Goal: Task Accomplishment & Management: Use online tool/utility

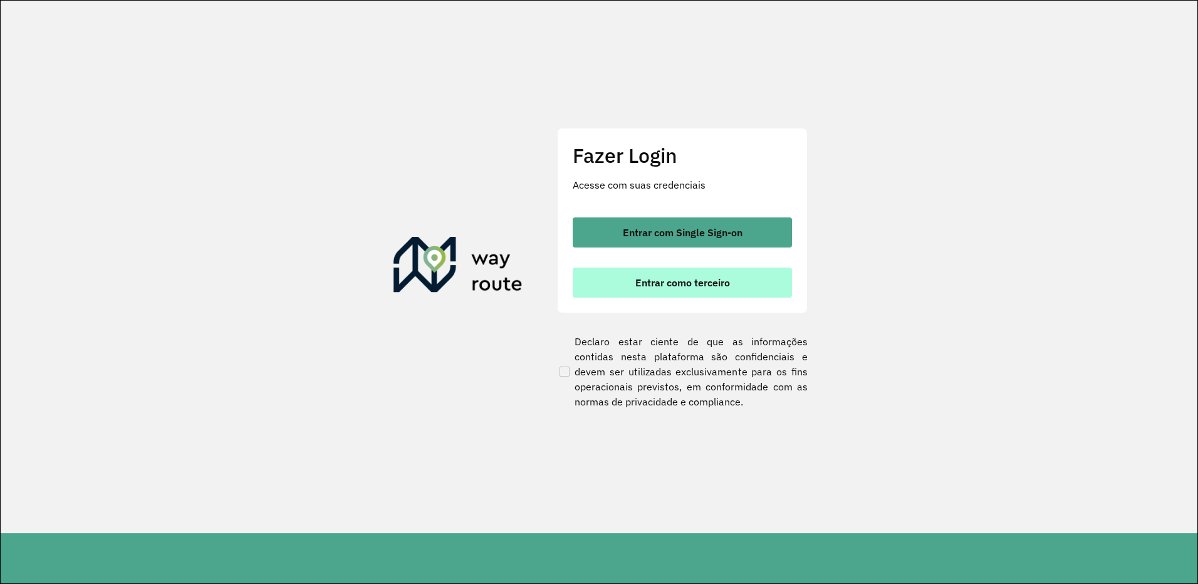
click at [642, 275] on button "Entrar como terceiro" at bounding box center [682, 283] width 219 height 30
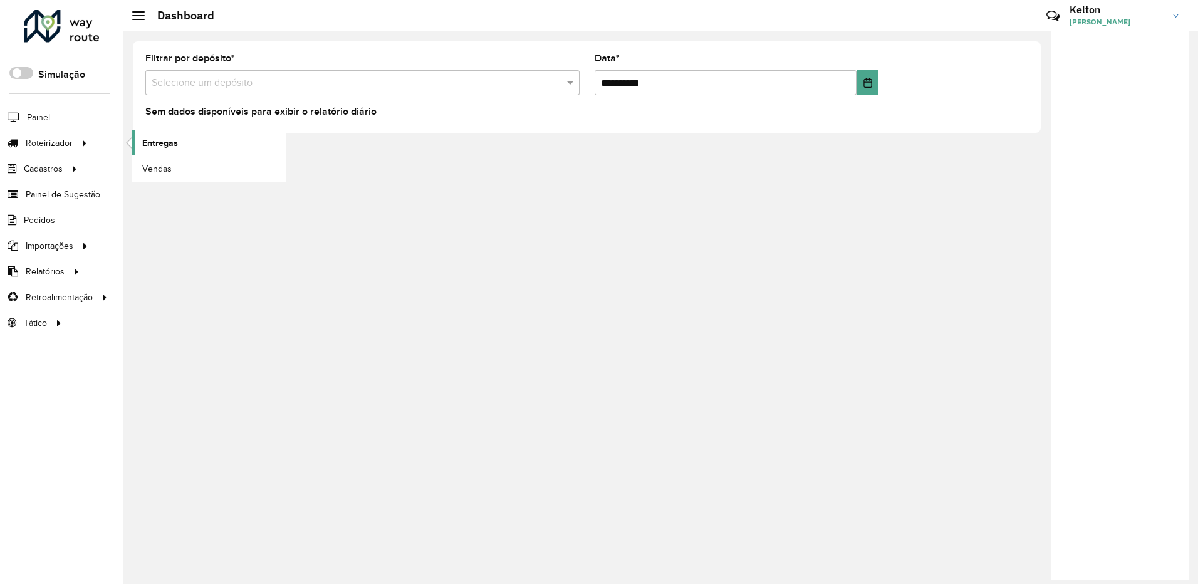
click at [147, 137] on span "Entregas" at bounding box center [160, 143] width 36 height 13
click at [155, 144] on span "Entregas" at bounding box center [160, 143] width 36 height 13
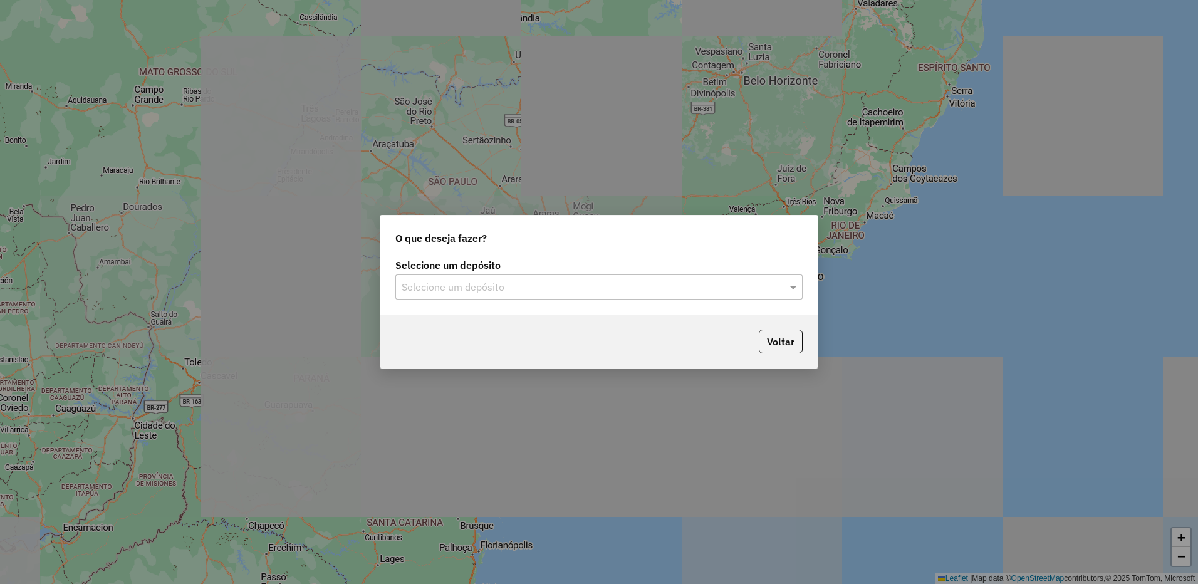
click at [461, 279] on div "Selecione um depósito" at bounding box center [598, 286] width 407 height 25
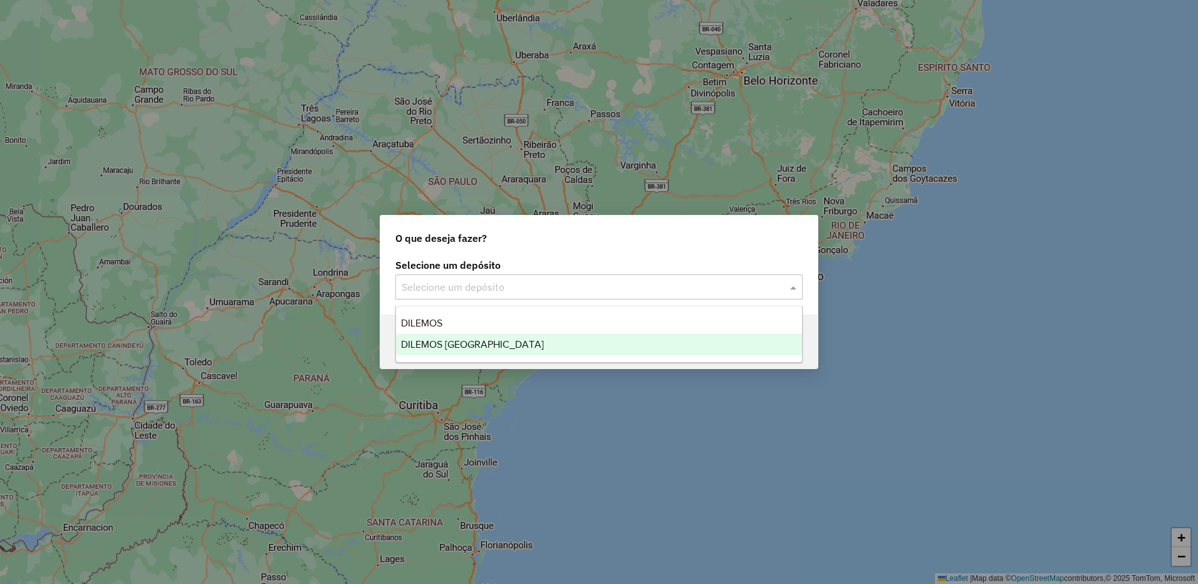
click at [447, 338] on div "DILEMOS [GEOGRAPHIC_DATA]" at bounding box center [599, 344] width 406 height 21
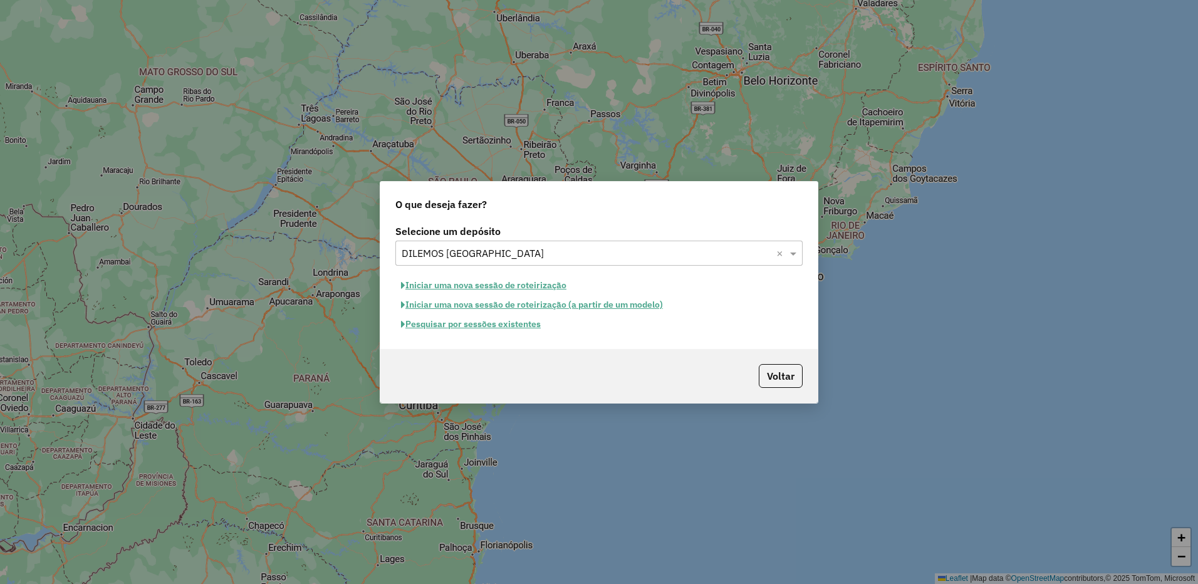
click at [481, 320] on button "Pesquisar por sessões existentes" at bounding box center [470, 324] width 151 height 19
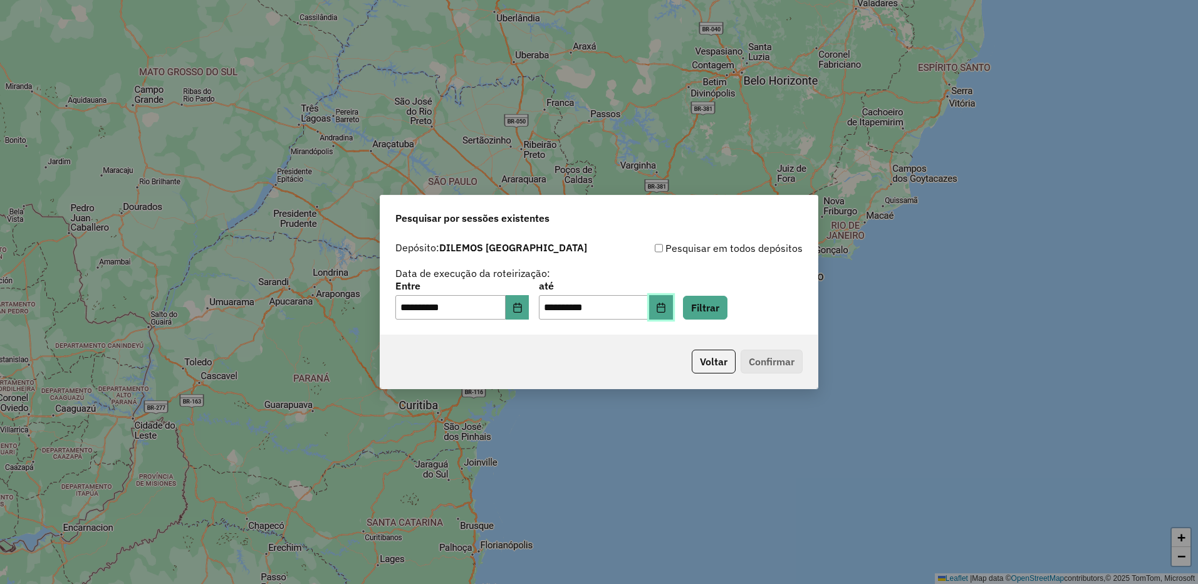
click at [671, 308] on button "Choose Date" at bounding box center [661, 307] width 24 height 25
click at [523, 310] on icon "Choose Date" at bounding box center [518, 308] width 10 height 10
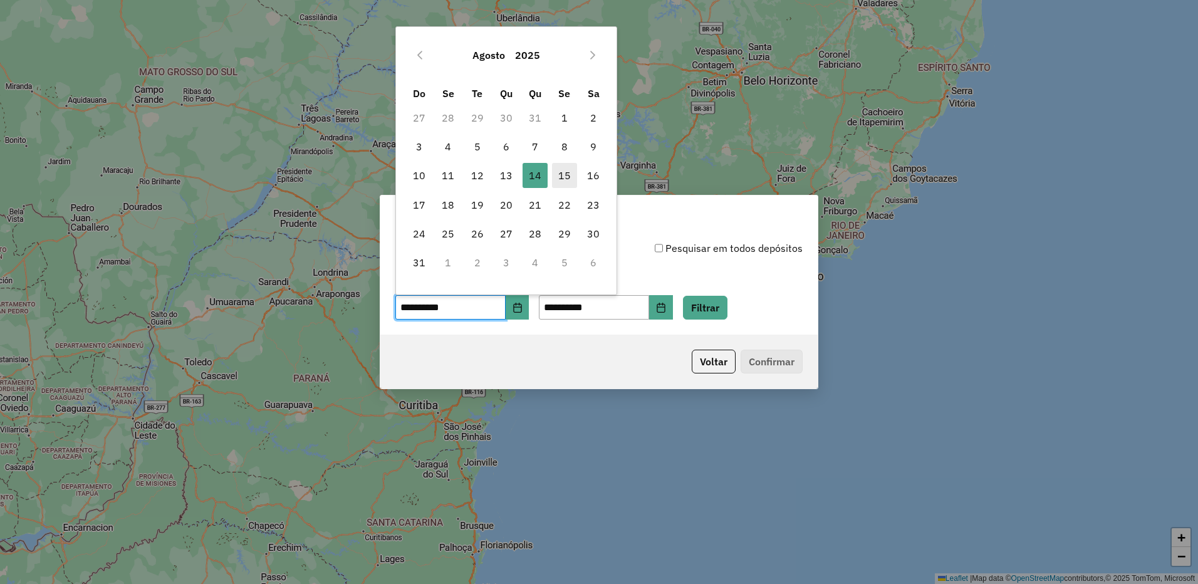
click at [571, 175] on span "15" at bounding box center [564, 175] width 25 height 25
type input "**********"
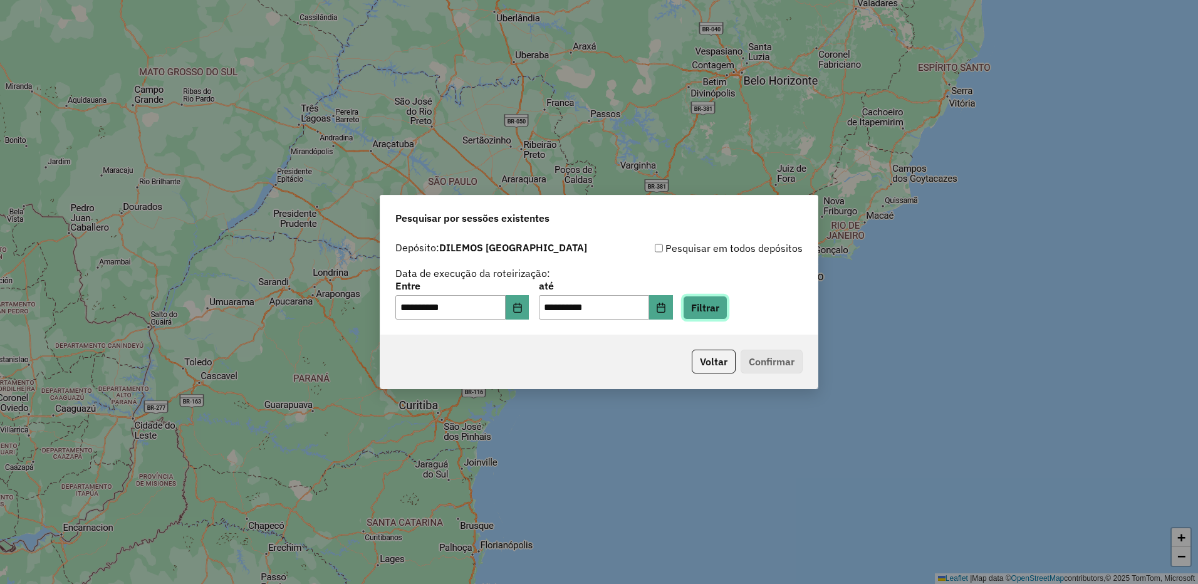
click at [716, 302] on button "Filtrar" at bounding box center [705, 308] width 44 height 24
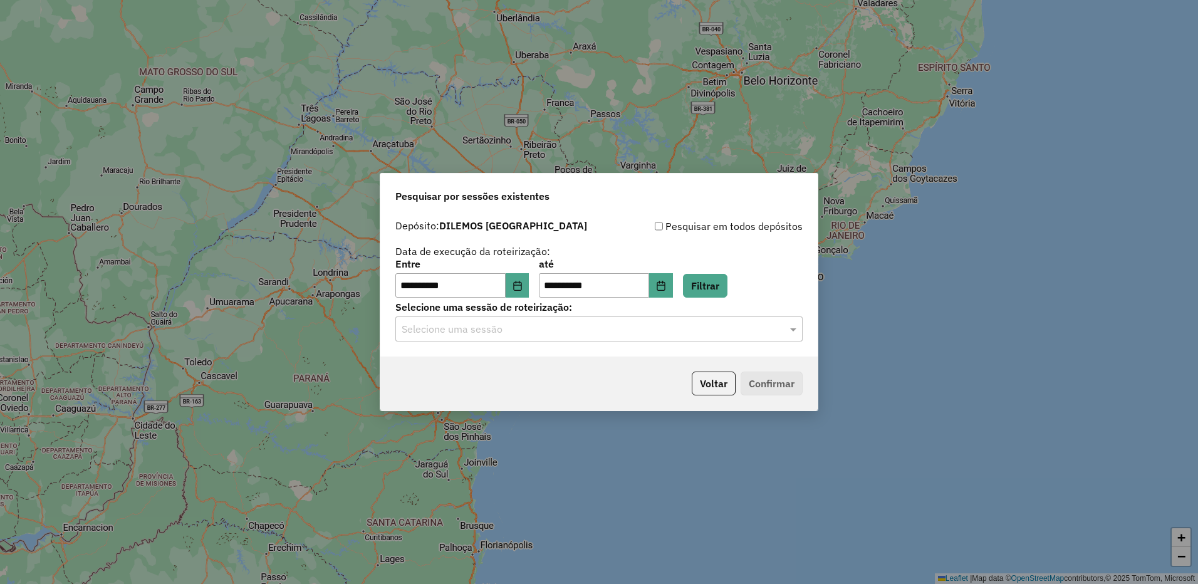
click at [530, 325] on input "text" at bounding box center [587, 329] width 370 height 15
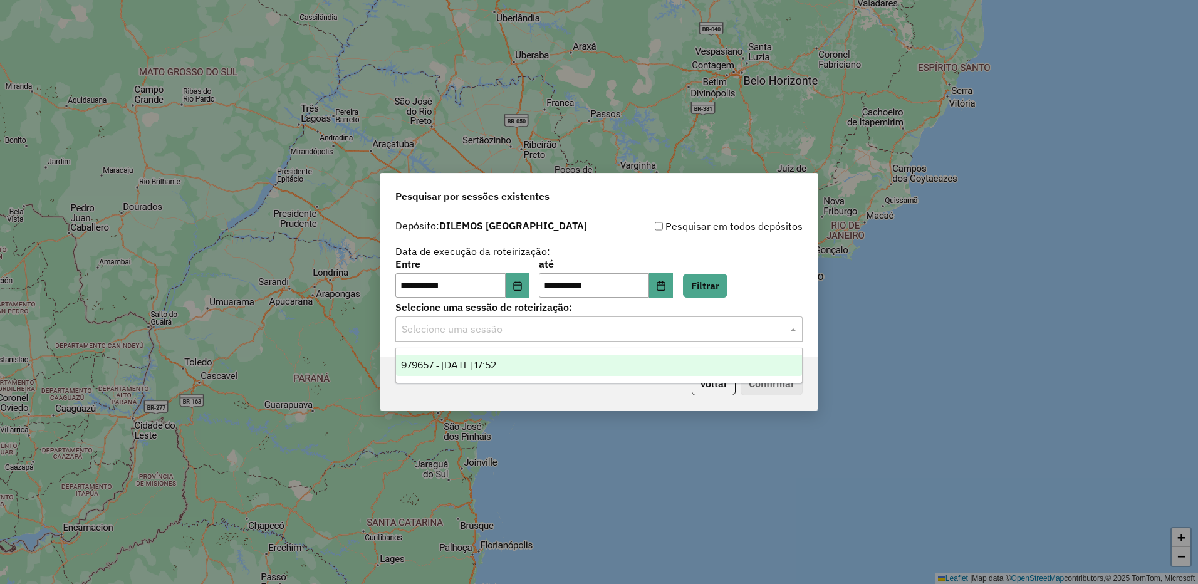
click at [496, 363] on span "979657 - 15/08/2025 17:52" at bounding box center [448, 365] width 95 height 11
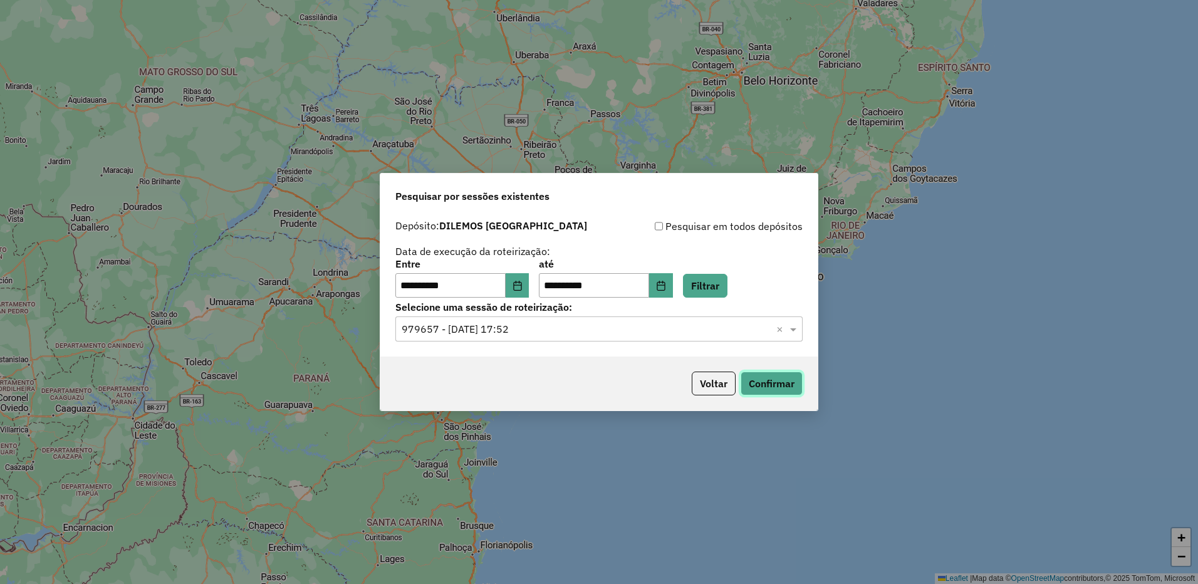
click at [781, 385] on button "Confirmar" at bounding box center [772, 384] width 62 height 24
click at [515, 229] on strong "DILEMOS PORTO FRANCO" at bounding box center [513, 225] width 148 height 13
click at [701, 383] on button "Voltar" at bounding box center [714, 384] width 44 height 24
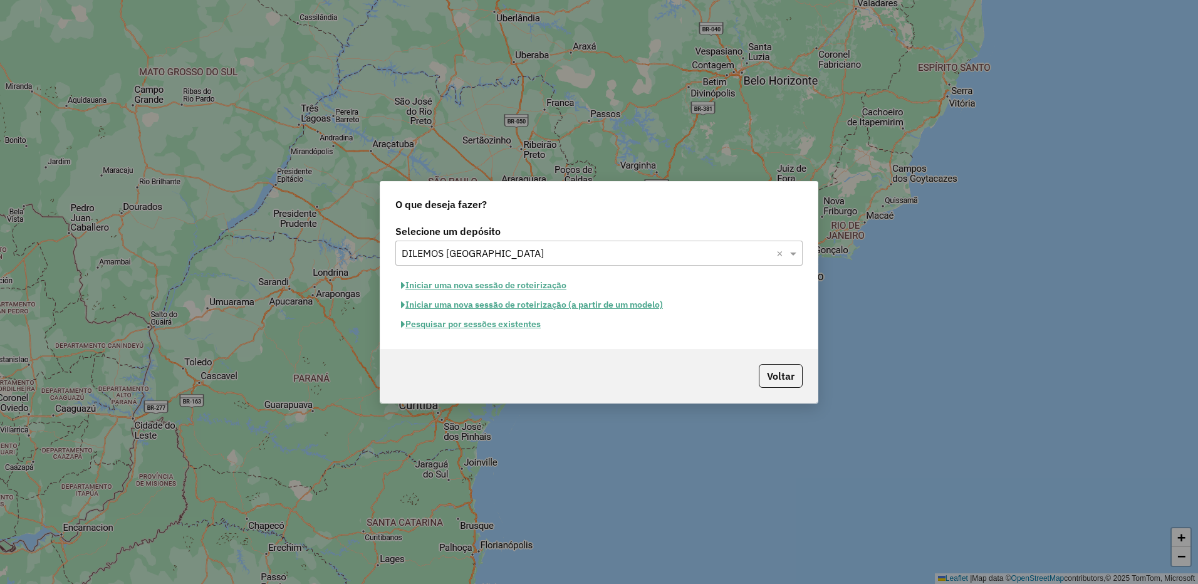
click at [508, 246] on input "text" at bounding box center [587, 253] width 370 height 15
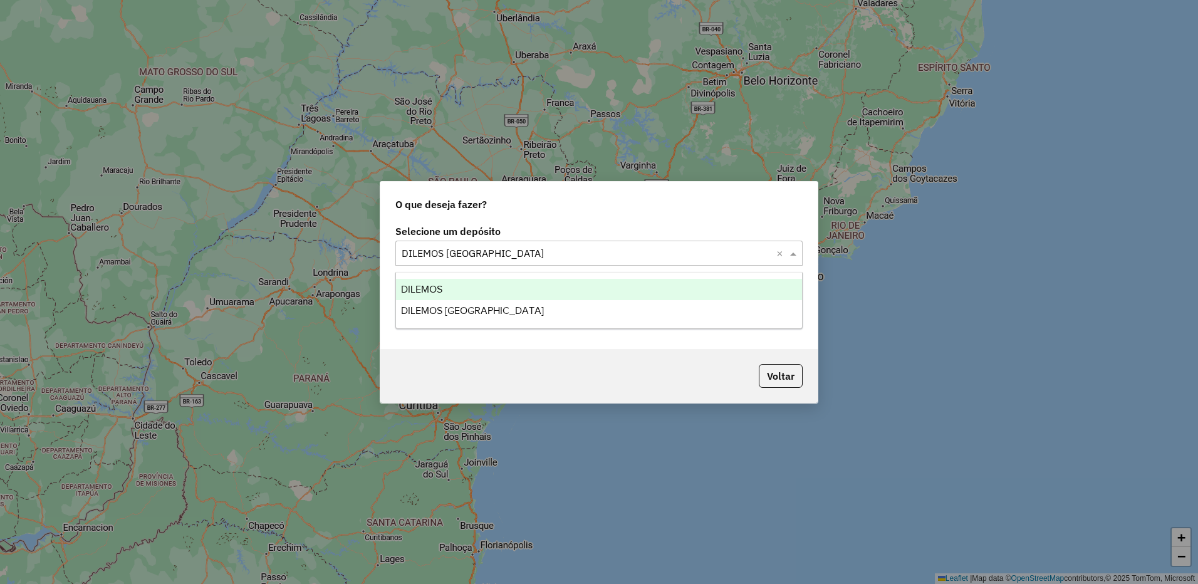
click at [433, 295] on div "DILEMOS" at bounding box center [599, 289] width 406 height 21
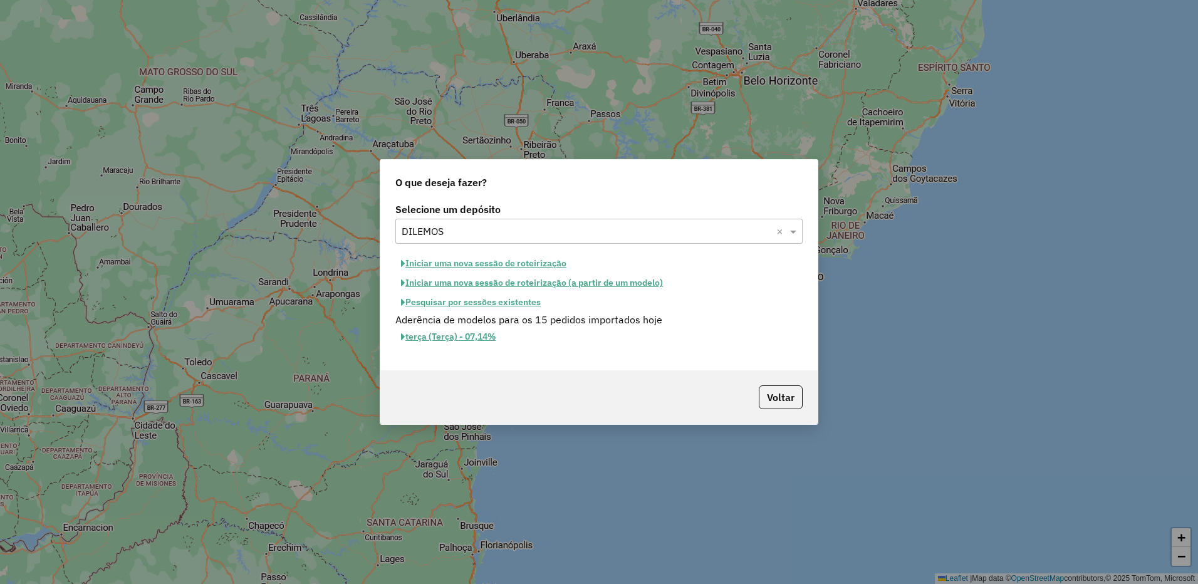
click at [472, 303] on button "Pesquisar por sessões existentes" at bounding box center [470, 302] width 151 height 19
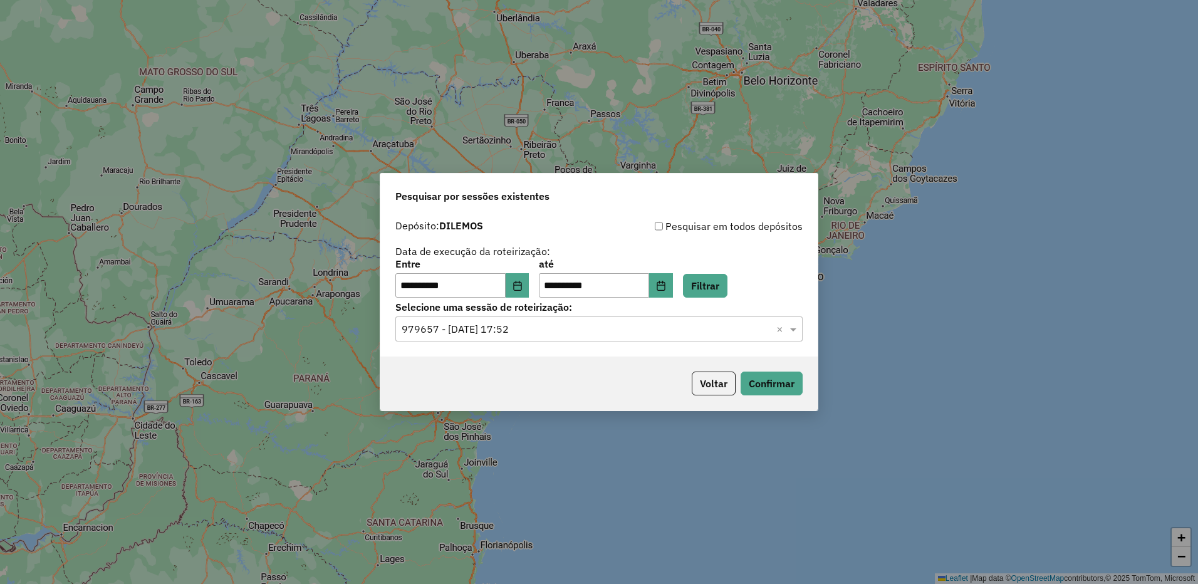
click at [608, 327] on input "text" at bounding box center [587, 329] width 370 height 15
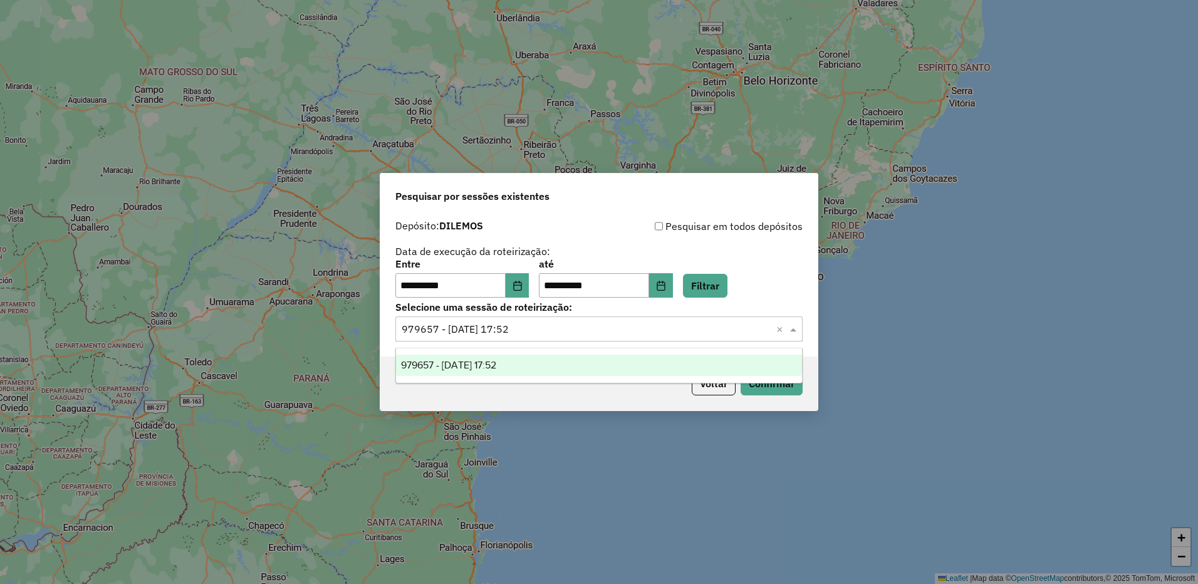
click at [549, 364] on div "979657 - 15/08/2025 17:52" at bounding box center [599, 365] width 406 height 21
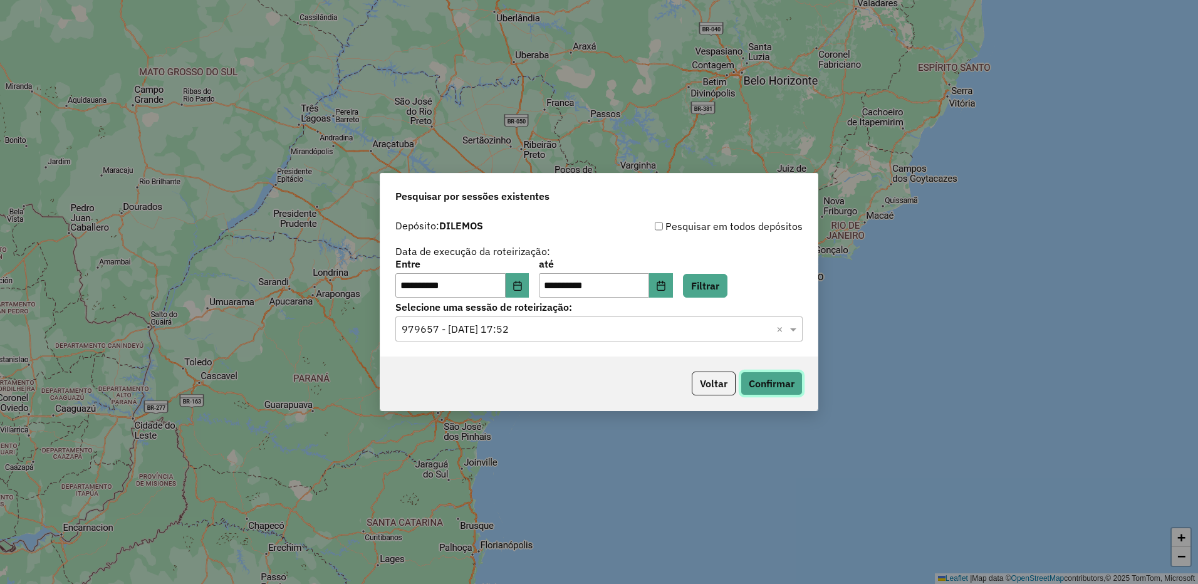
click at [766, 374] on button "Confirmar" at bounding box center [772, 384] width 62 height 24
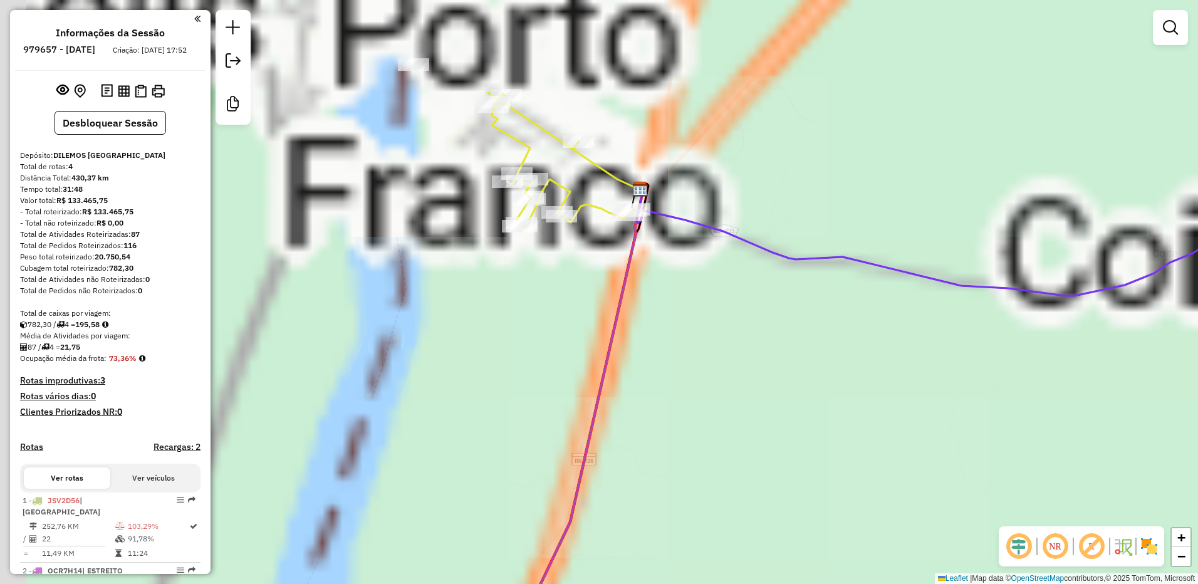
drag, startPoint x: 635, startPoint y: 295, endPoint x: 682, endPoint y: 368, distance: 86.6
click at [763, 437] on div "Janela de atendimento Grade de atendimento Capacidade Transportadoras Veículos …" at bounding box center [599, 292] width 1198 height 584
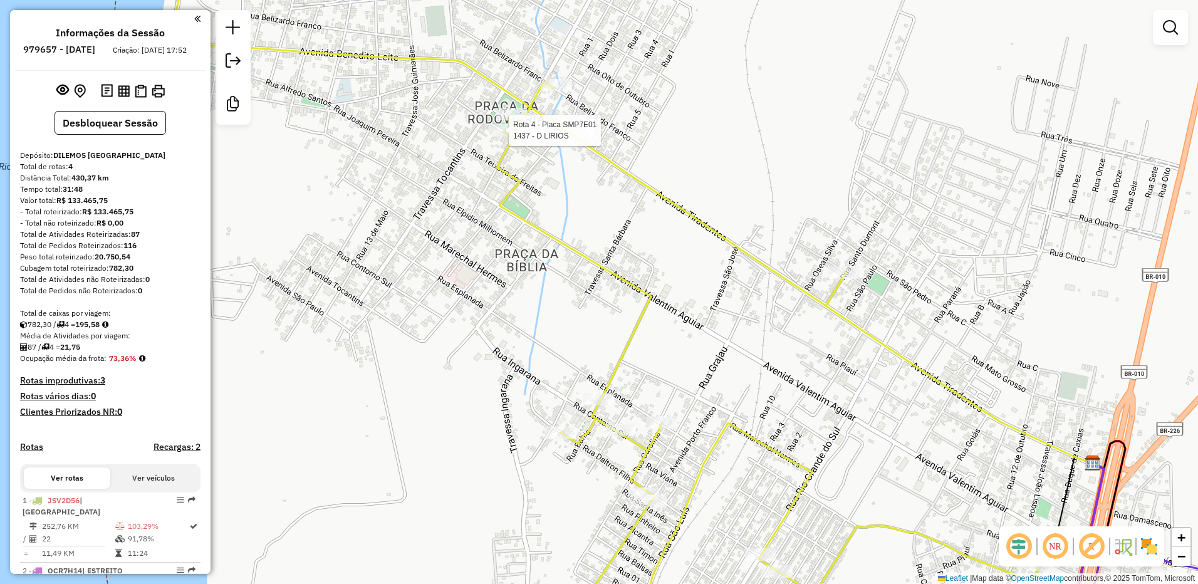
scroll to position [198, 0]
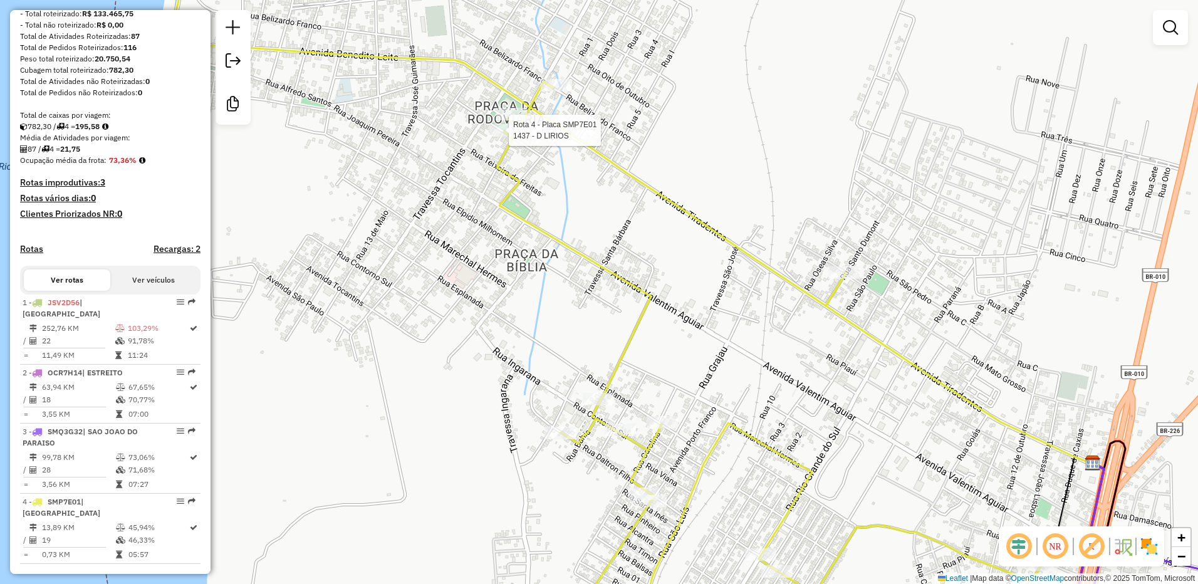
select select "**********"
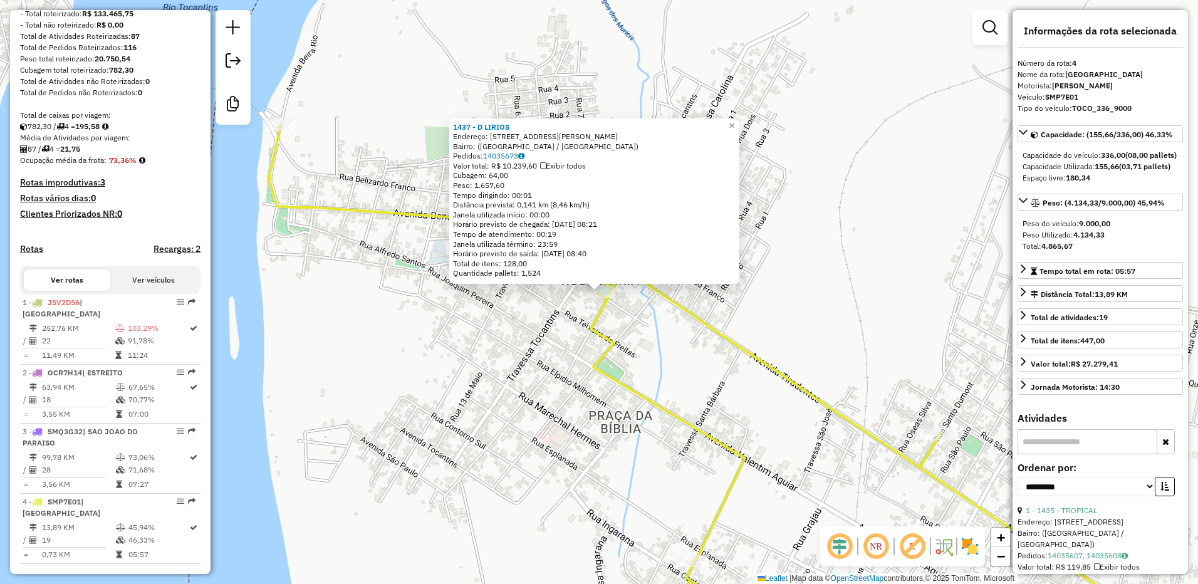
click at [502, 311] on div "1437 - D LIRIOS Endereço: Rua Fortunato Moreira Neto, 192 Bairro: (Porto Franco…" at bounding box center [599, 292] width 1198 height 584
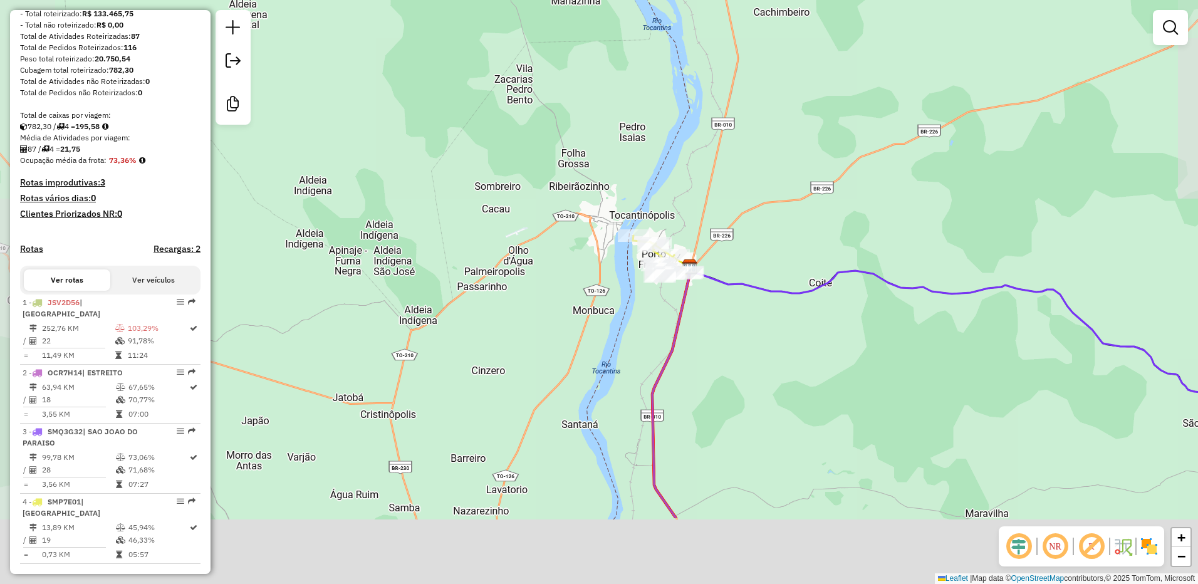
drag, startPoint x: 749, startPoint y: 364, endPoint x: 748, endPoint y: 249, distance: 114.7
click at [744, 246] on div "Janela de atendimento Grade de atendimento Capacidade Transportadoras Veículos …" at bounding box center [599, 292] width 1198 height 584
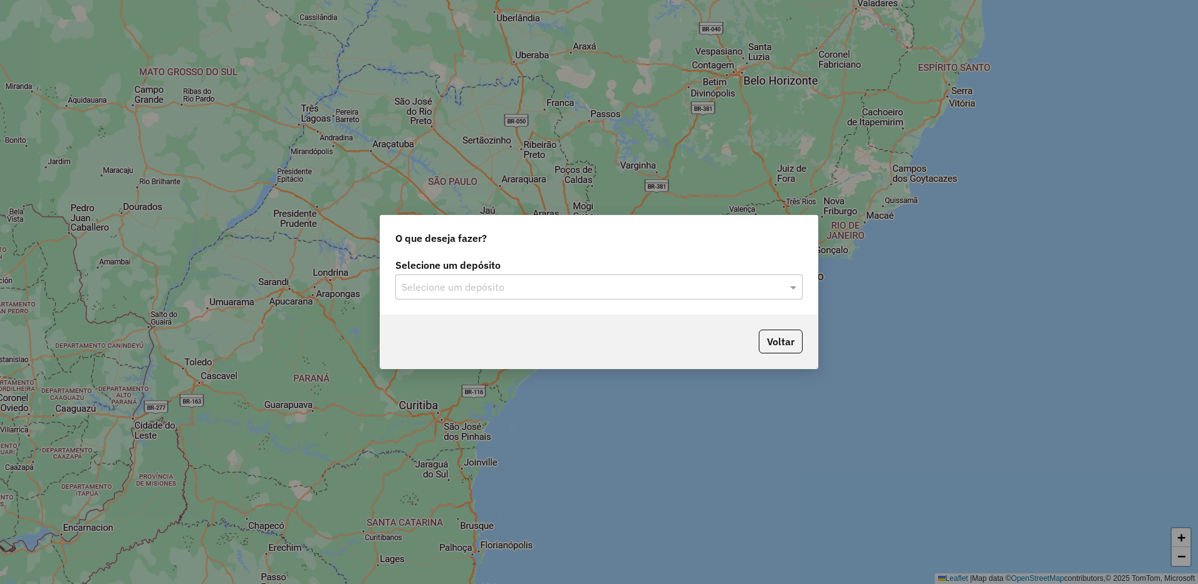
click at [546, 286] on input "text" at bounding box center [587, 287] width 370 height 15
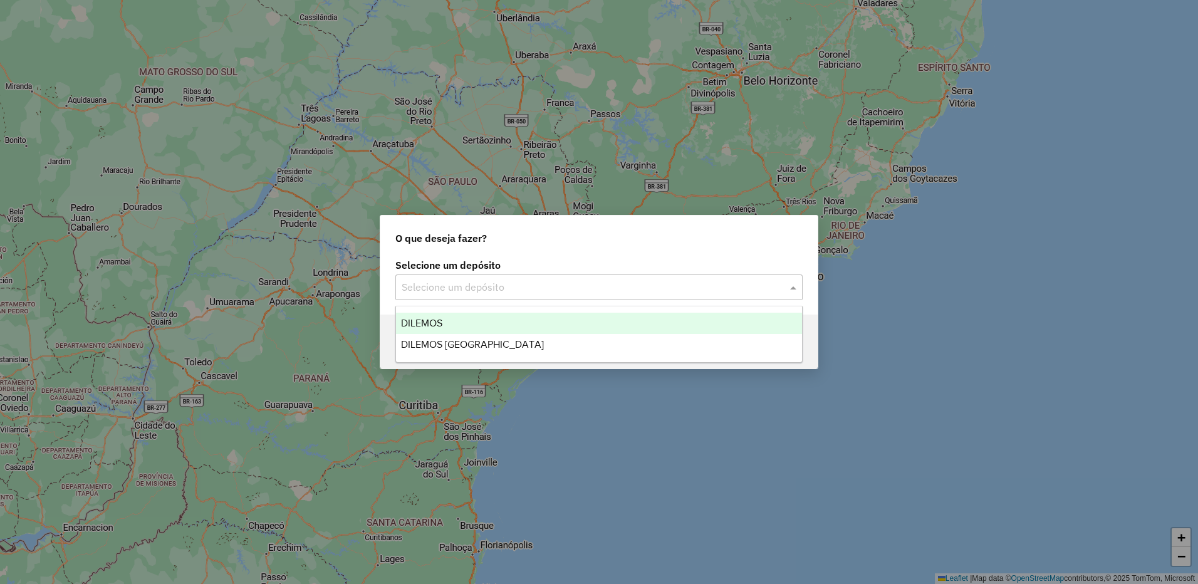
click at [438, 321] on span "DILEMOS" at bounding box center [421, 323] width 41 height 11
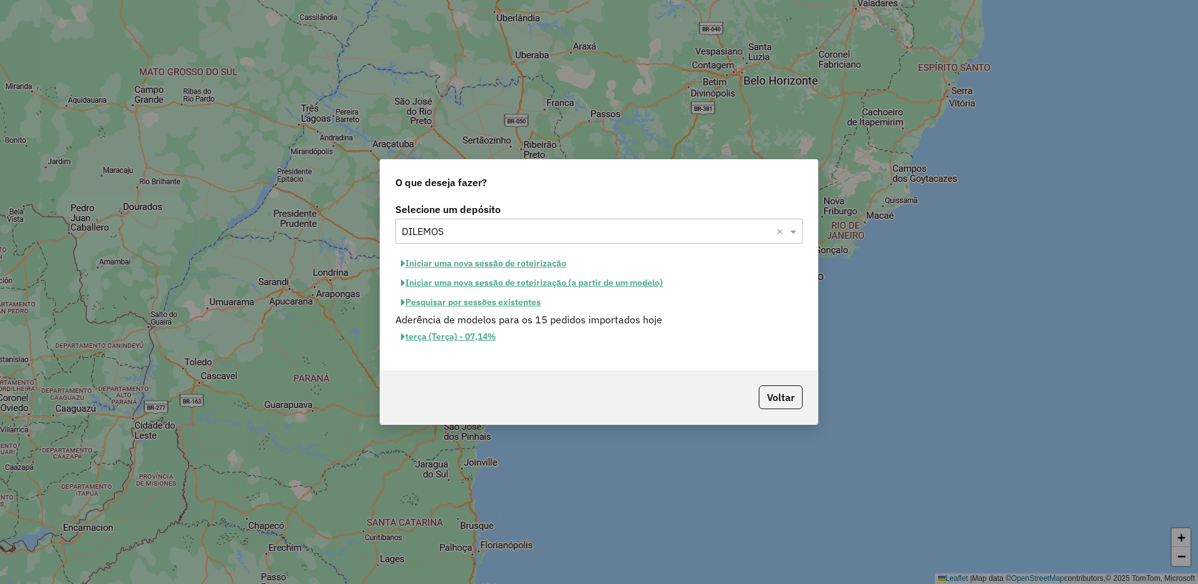
click at [471, 300] on button "Pesquisar por sessões existentes" at bounding box center [470, 302] width 151 height 19
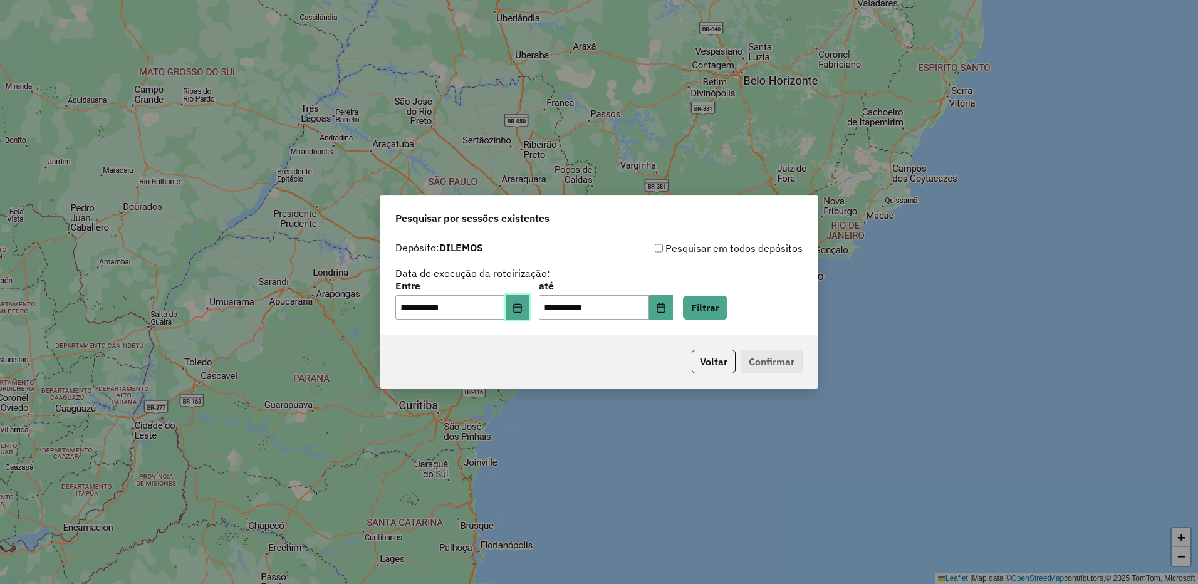
click at [516, 305] on button "Choose Date" at bounding box center [518, 307] width 24 height 25
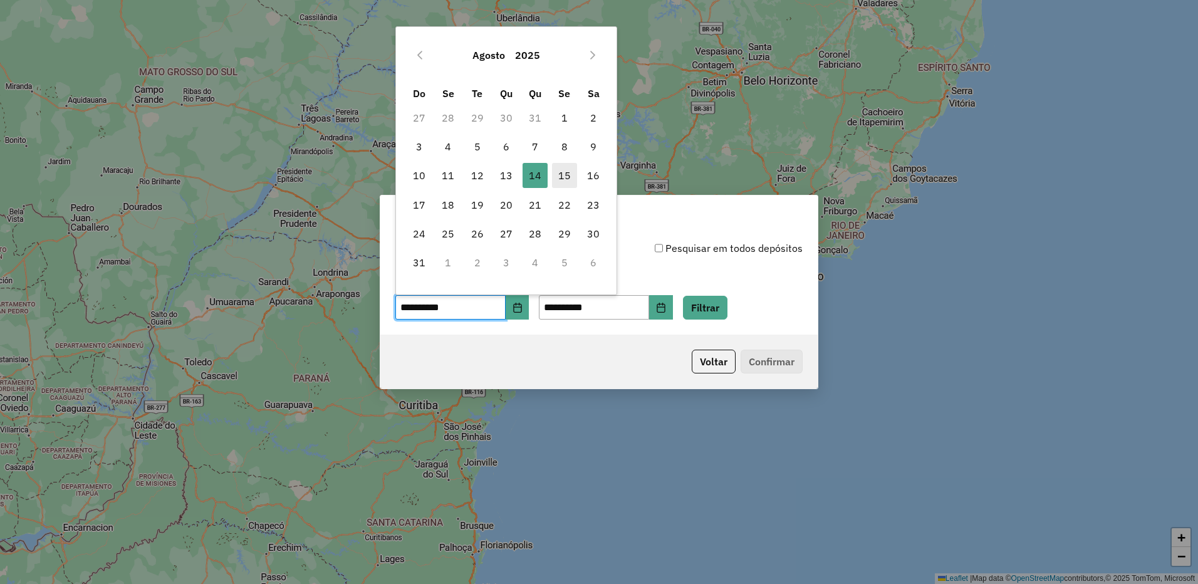
click at [561, 177] on span "15" at bounding box center [564, 175] width 25 height 25
type input "**********"
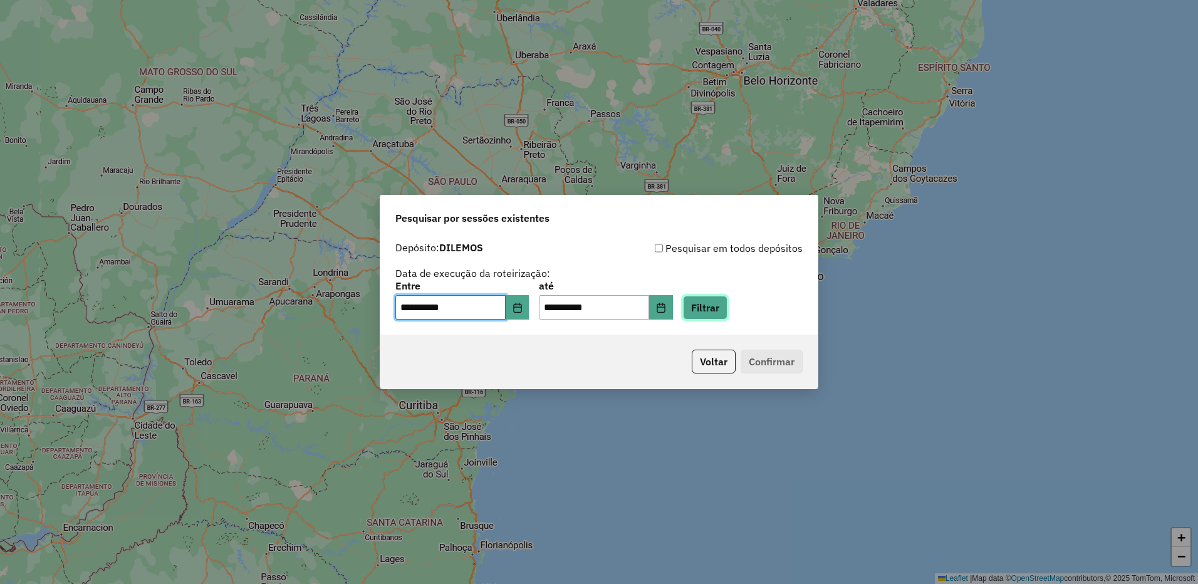
click at [709, 301] on button "Filtrar" at bounding box center [705, 308] width 44 height 24
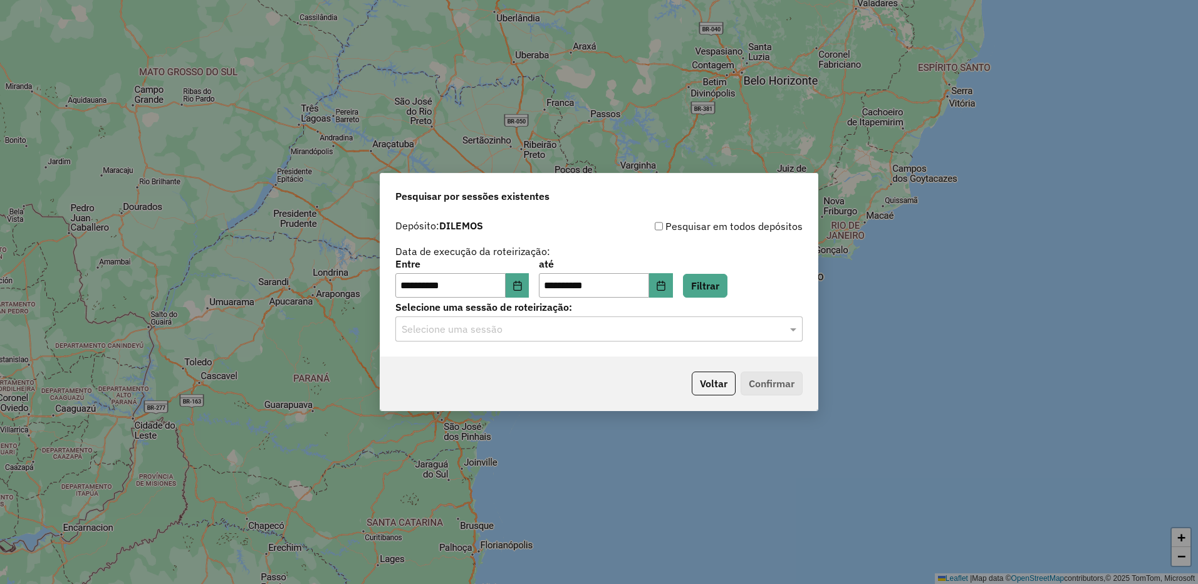
drag, startPoint x: 655, startPoint y: 339, endPoint x: 648, endPoint y: 331, distance: 11.1
click at [655, 338] on div "Selecione uma sessão" at bounding box center [598, 328] width 407 height 25
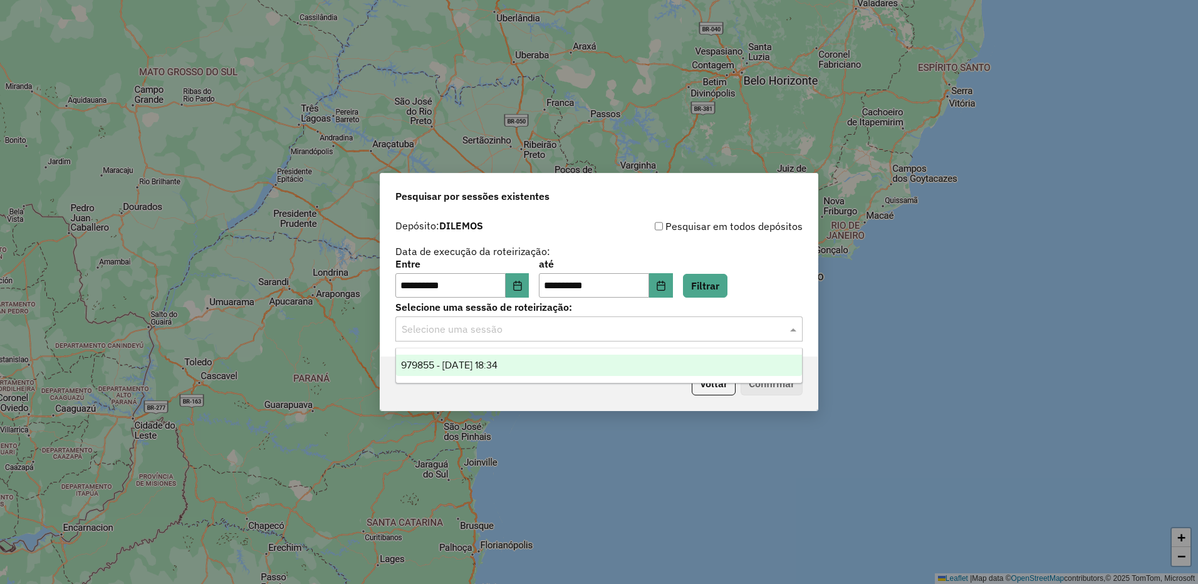
click at [488, 360] on span "979855 - 15/08/2025 18:34" at bounding box center [449, 365] width 97 height 11
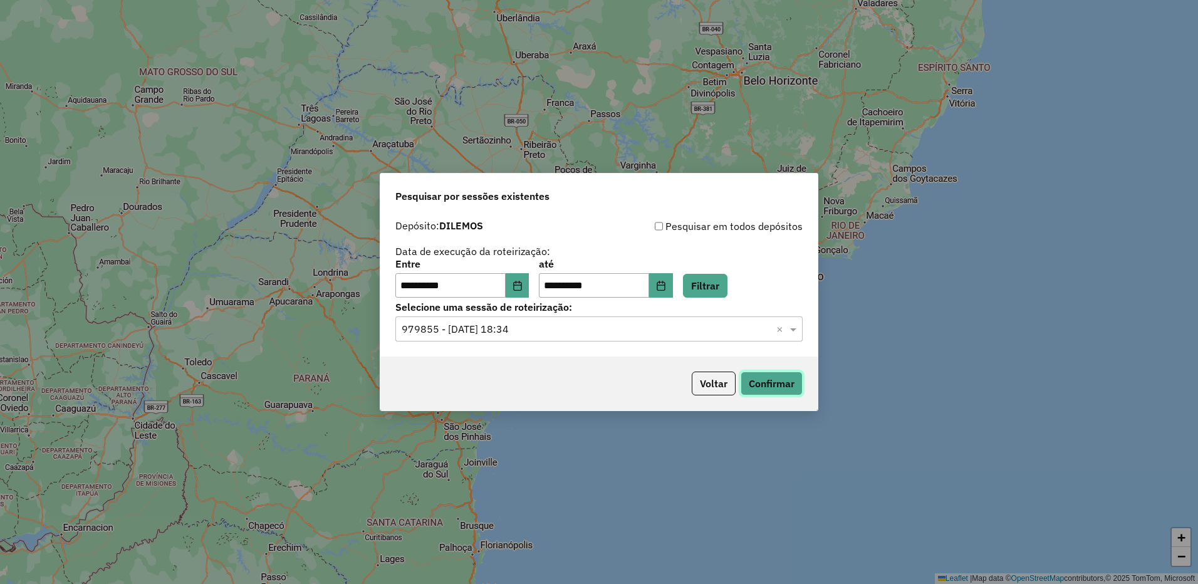
click at [763, 375] on button "Confirmar" at bounding box center [772, 384] width 62 height 24
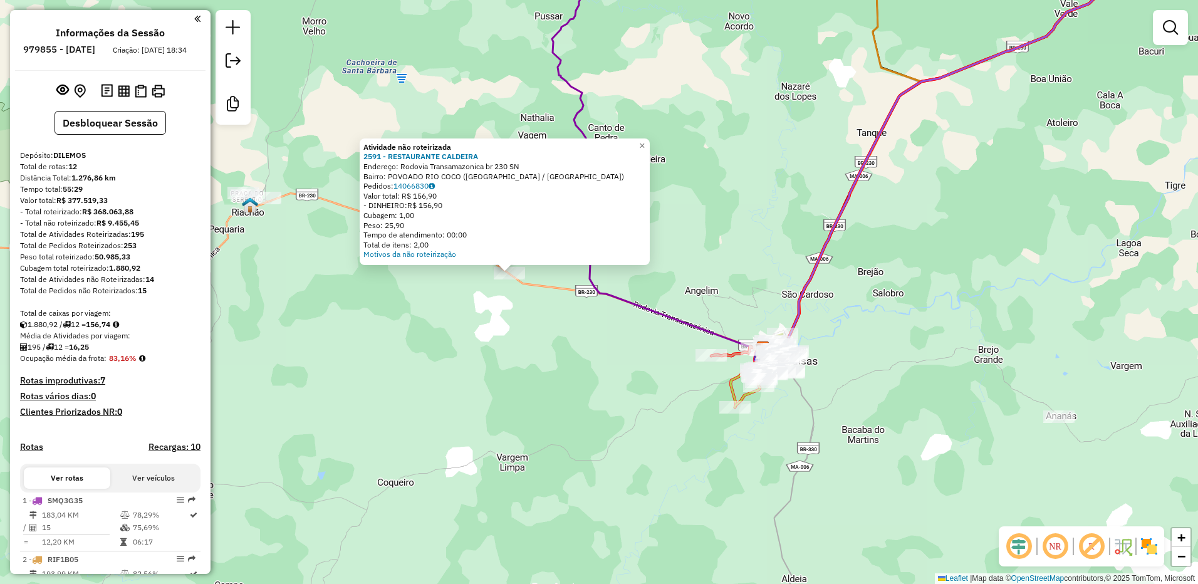
drag, startPoint x: 686, startPoint y: 387, endPoint x: 595, endPoint y: 367, distance: 92.9
click at [595, 367] on div "Atividade não roteirizada 2591 - RESTAURANTE CALDEIRA Endereço: Rodovia Transam…" at bounding box center [599, 292] width 1198 height 584
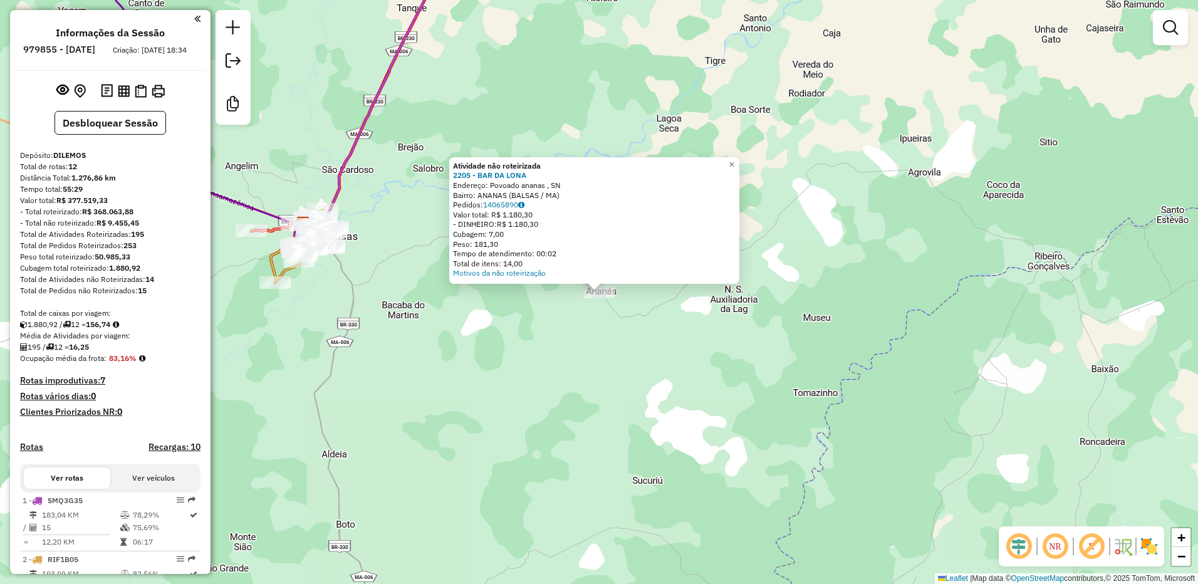
click at [543, 340] on div "Atividade não roteirizada 2205 - BAR DA LONA Endereço: Povoado ananas , SN Bair…" at bounding box center [599, 292] width 1198 height 584
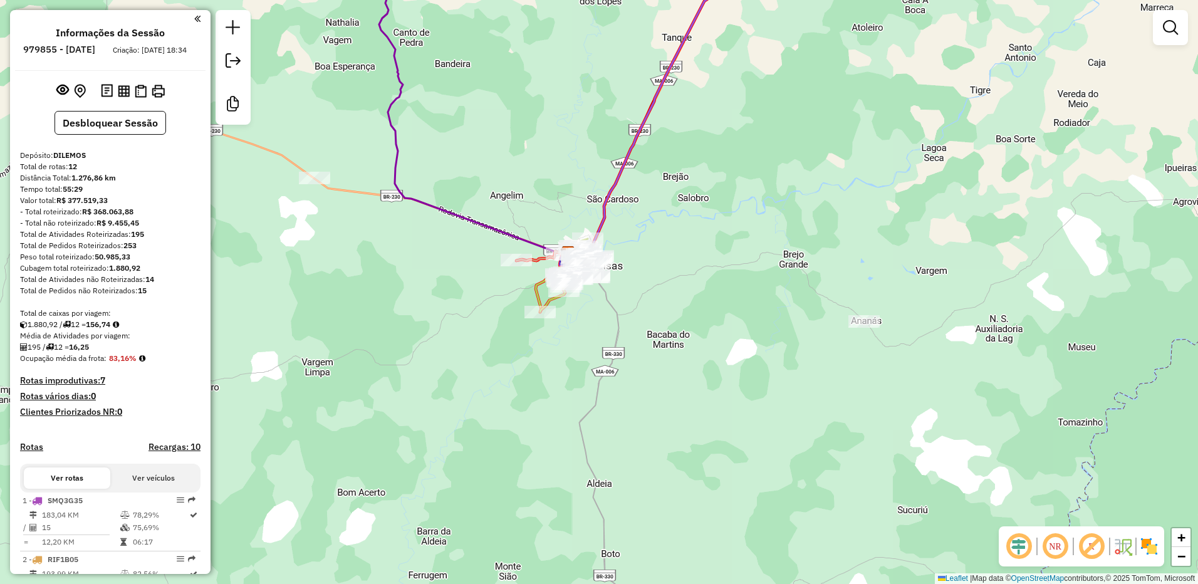
drag, startPoint x: 511, startPoint y: 320, endPoint x: 775, endPoint y: 356, distance: 266.2
click at [775, 355] on div "Janela de atendimento Grade de atendimento Capacidade Transportadoras Veículos …" at bounding box center [599, 292] width 1198 height 584
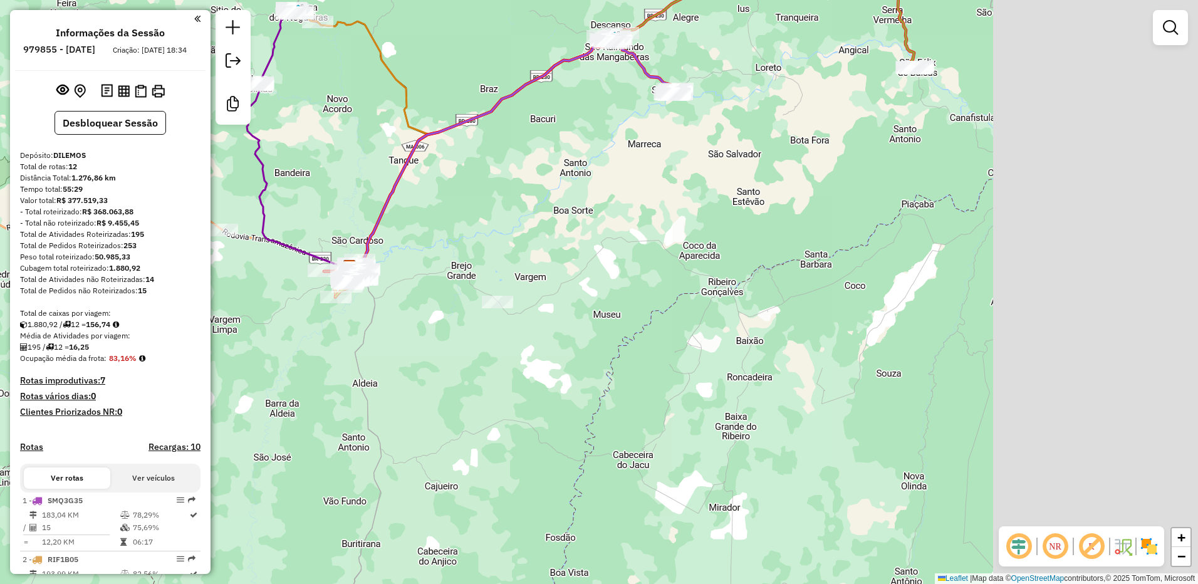
drag, startPoint x: 865, startPoint y: 260, endPoint x: 703, endPoint y: 251, distance: 161.9
click at [703, 251] on div "Janela de atendimento Grade de atendimento Capacidade Transportadoras Veículos …" at bounding box center [599, 292] width 1198 height 584
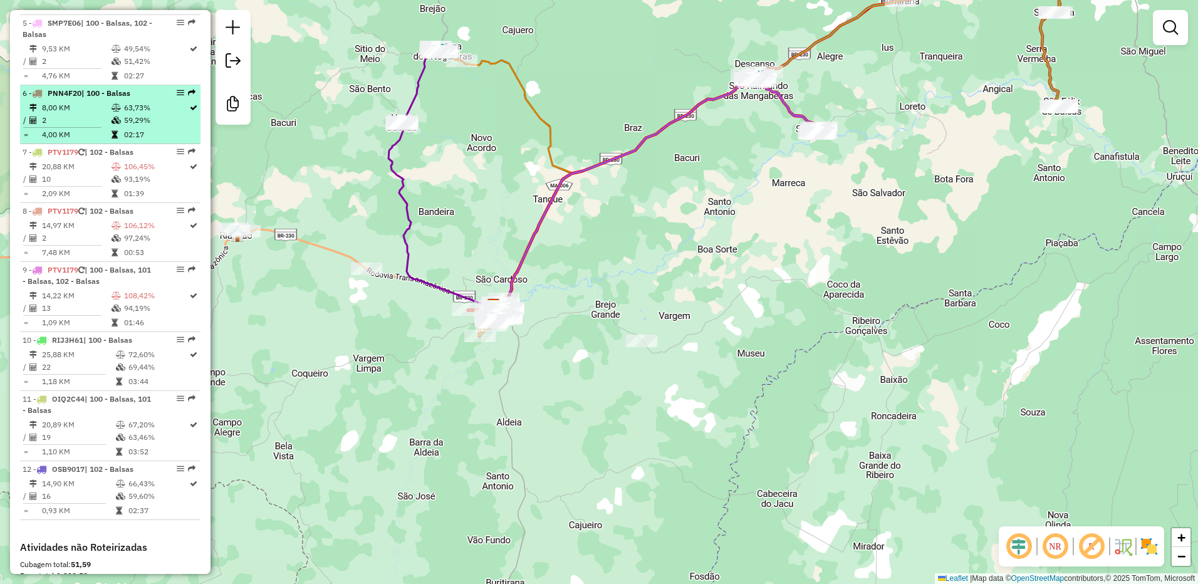
scroll to position [742, 0]
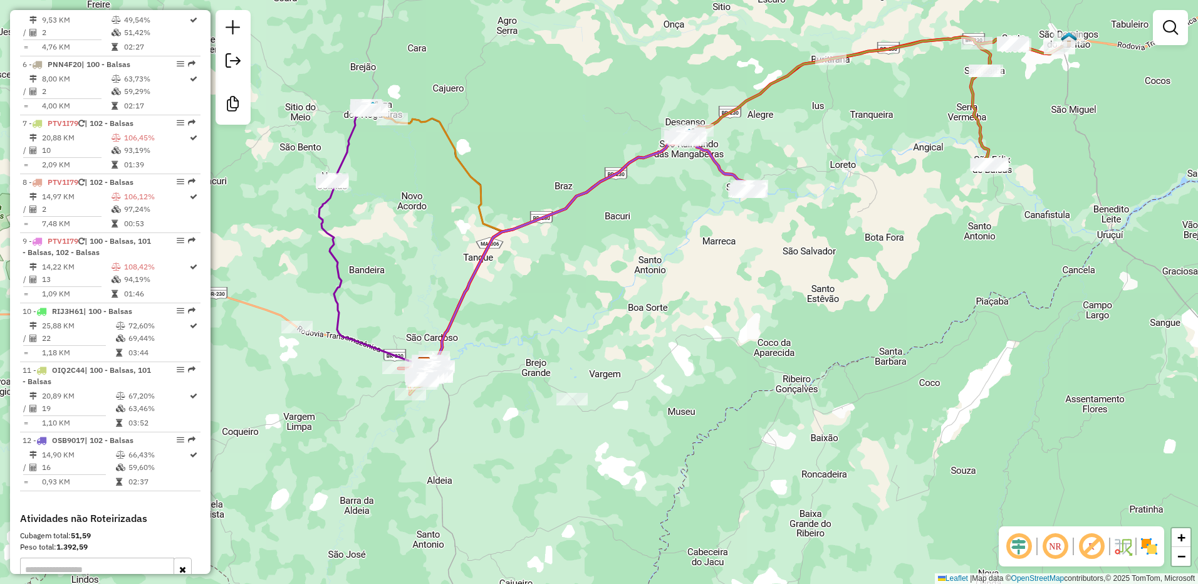
drag, startPoint x: 765, startPoint y: 203, endPoint x: 695, endPoint y: 261, distance: 90.3
click at [695, 261] on div "Janela de atendimento Grade de atendimento Capacidade Transportadoras Veículos …" at bounding box center [599, 292] width 1198 height 584
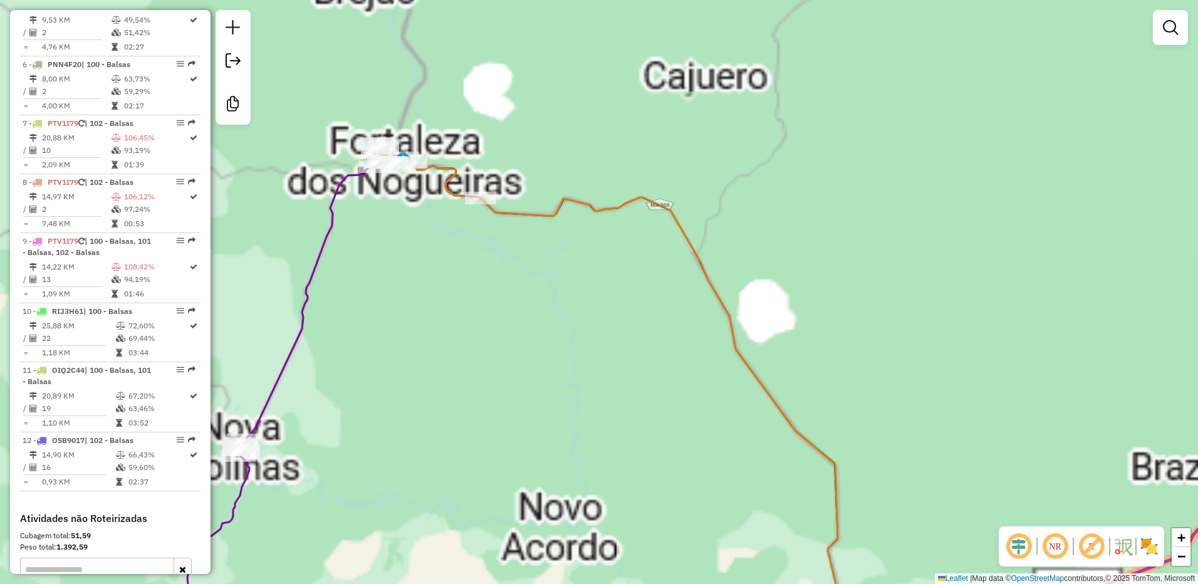
drag, startPoint x: 607, startPoint y: 140, endPoint x: 791, endPoint y: 219, distance: 199.9
click at [796, 234] on div "Janela de atendimento Grade de atendimento Capacidade Transportadoras Veículos …" at bounding box center [599, 292] width 1198 height 584
